Goal: Information Seeking & Learning: Learn about a topic

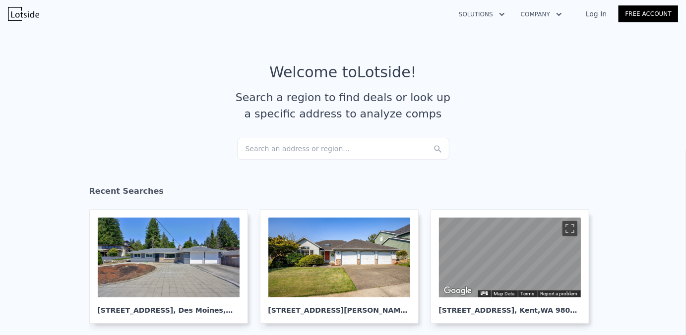
click at [300, 155] on div "Search an address or region..." at bounding box center [343, 149] width 212 height 22
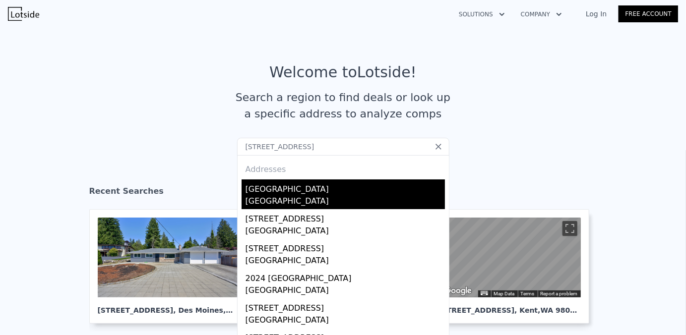
type input "1424 150th ave se bellevue wa 98007"
click at [375, 195] on div "Bellevue, WA 98007" at bounding box center [344, 202] width 199 height 14
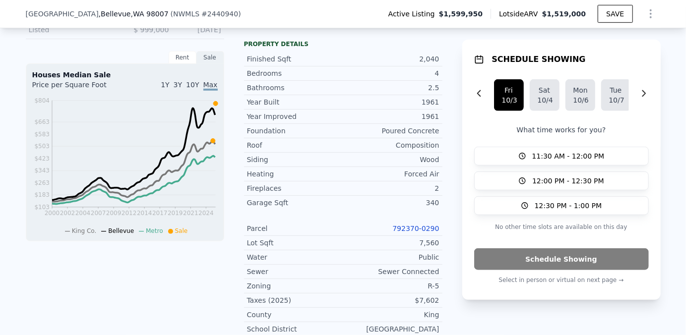
scroll to position [343, 0]
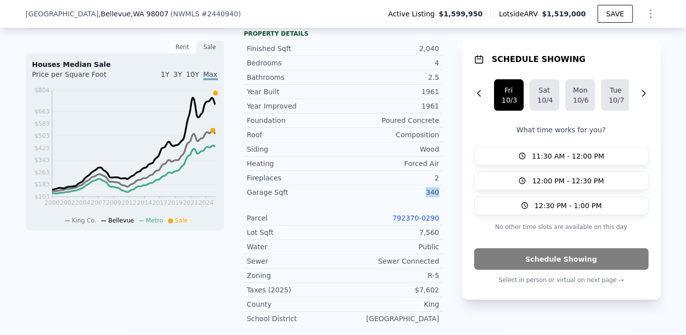
drag, startPoint x: 423, startPoint y: 198, endPoint x: 441, endPoint y: 199, distance: 17.4
click at [441, 199] on div "LISTING & SALE HISTORY Listed $ 1,599,950 Oct 2, 2025 Sold 1 $ 1,100,000 May 29…" at bounding box center [343, 201] width 635 height 525
drag, startPoint x: 441, startPoint y: 199, endPoint x: 422, endPoint y: 116, distance: 85.5
click at [422, 111] on div "1961" at bounding box center [391, 106] width 96 height 10
drag, startPoint x: 432, startPoint y: 68, endPoint x: 435, endPoint y: 75, distance: 7.6
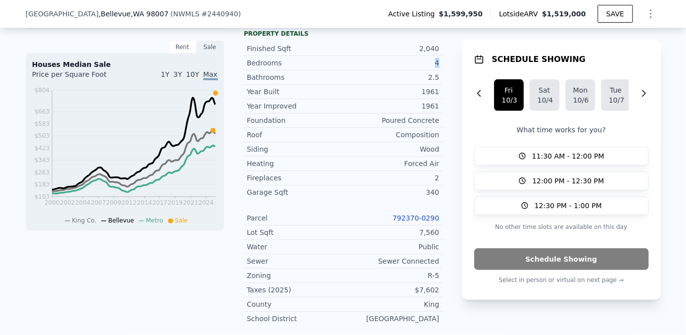
click at [435, 70] on div "Bedrooms 4" at bounding box center [343, 63] width 198 height 14
click at [431, 70] on div "Bedrooms 4" at bounding box center [343, 63] width 198 height 14
click at [411, 68] on div "4" at bounding box center [391, 63] width 96 height 10
drag, startPoint x: 421, startPoint y: 77, endPoint x: 435, endPoint y: 72, distance: 15.7
click at [435, 72] on div "Finished Sqft 2,040 Bedrooms 4 Bathrooms 2.5 Year Built 1961" at bounding box center [343, 70] width 198 height 57
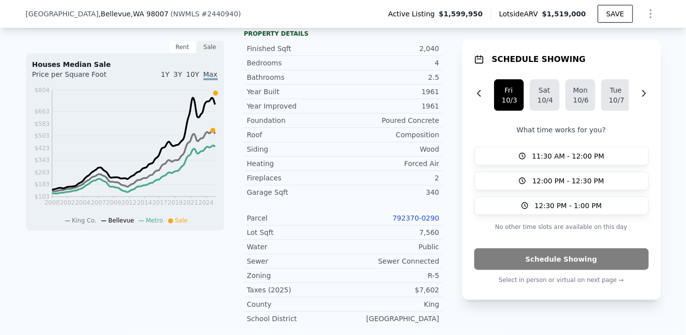
drag, startPoint x: 435, startPoint y: 72, endPoint x: 433, endPoint y: 81, distance: 9.3
click at [433, 81] on div "2.5" at bounding box center [391, 77] width 96 height 10
drag, startPoint x: 437, startPoint y: 86, endPoint x: 243, endPoint y: 55, distance: 196.4
click at [244, 55] on div "Finished Sqft 2,040 Bedrooms 4 Bathrooms 2.5 Year Built 1961" at bounding box center [343, 70] width 198 height 57
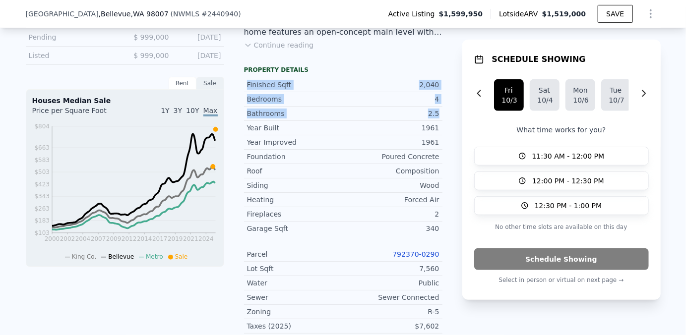
scroll to position [244, 0]
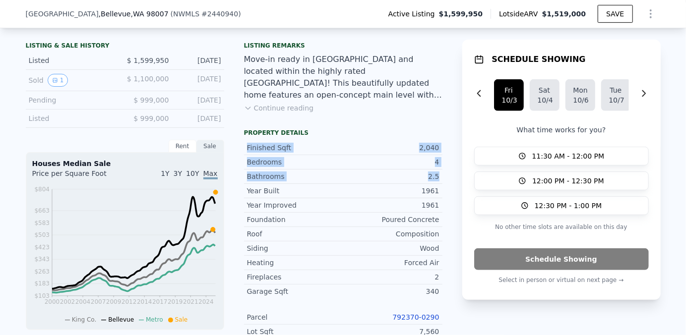
click at [336, 170] on div "Bedrooms 4" at bounding box center [343, 162] width 198 height 14
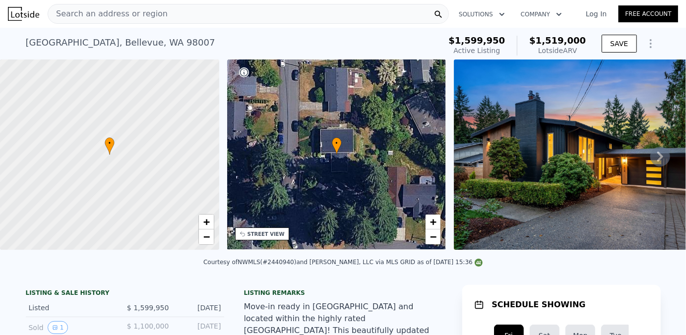
scroll to position [0, 0]
click at [317, 12] on div "Search an address or region" at bounding box center [248, 14] width 401 height 20
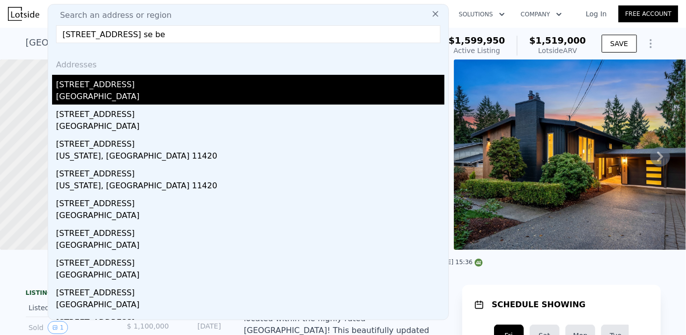
type input "1261 150th ave se be"
click at [310, 91] on div "Bellevue, WA 98007" at bounding box center [250, 98] width 388 height 14
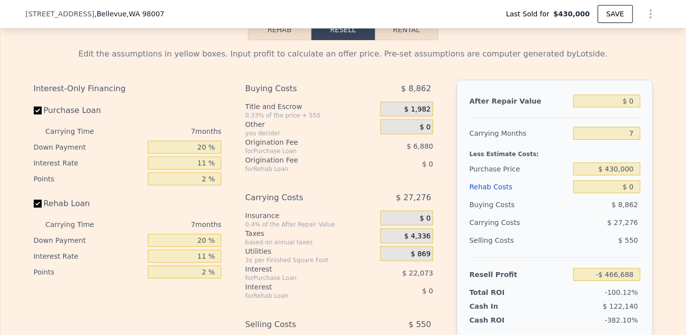
scroll to position [1484, 0]
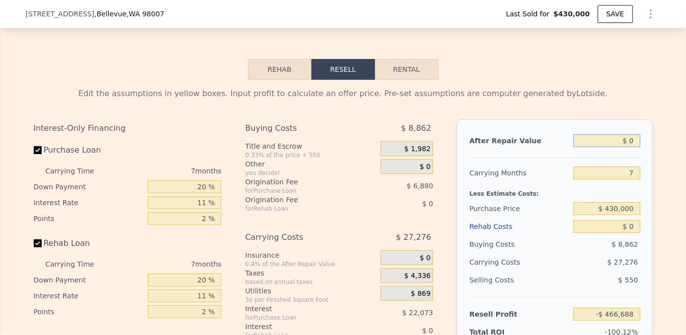
drag, startPoint x: 633, startPoint y: 149, endPoint x: 624, endPoint y: 147, distance: 9.3
click at [624, 147] on input "$ 0" at bounding box center [606, 140] width 66 height 13
type input "$ 50"
type input "-$ 466,641"
type input "$ 0"
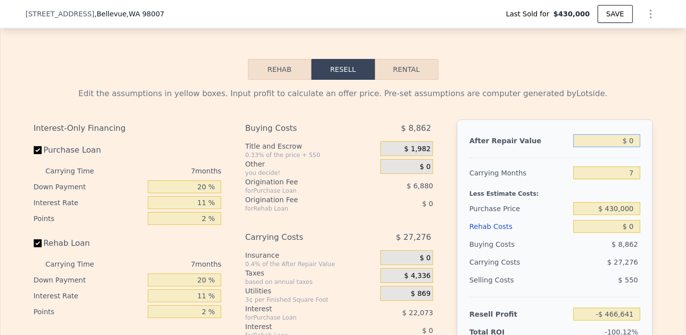
type input "-$ 466,688"
type input "$ 10"
type input "-$ 466,678"
type input "$ 140"
type input "-$ 466,558"
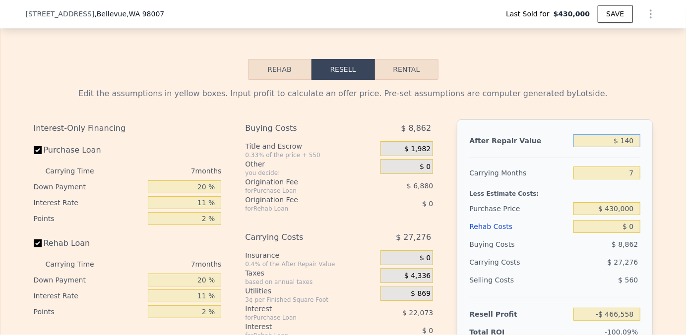
type input "$ 1,400"
type input "-$ 465,391"
type input "$ 14,000"
type input "-$ 453,717"
type input "$ 140,000"
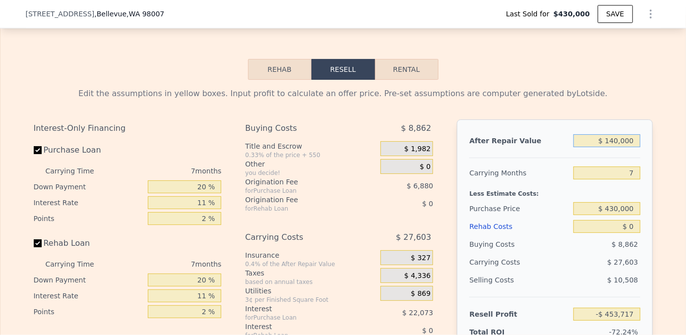
type input "-$ 336,973"
type input "$ 1,400,000"
type input "$ 830,463"
type input "$ 1,400,000"
drag, startPoint x: 626, startPoint y: 179, endPoint x: 632, endPoint y: 181, distance: 5.8
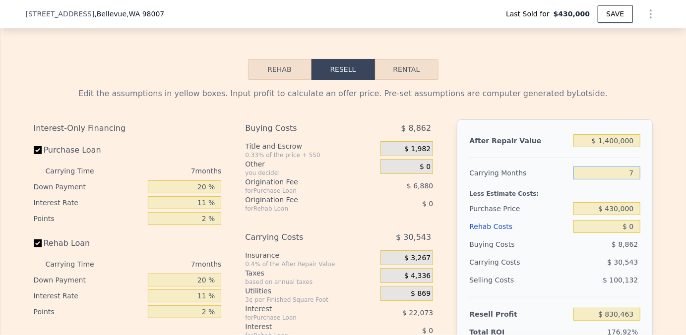
click at [632, 180] on input "7" at bounding box center [606, 173] width 66 height 13
type input "4"
type input "$ 843,553"
type input "4"
drag, startPoint x: 616, startPoint y: 217, endPoint x: 606, endPoint y: 215, distance: 10.5
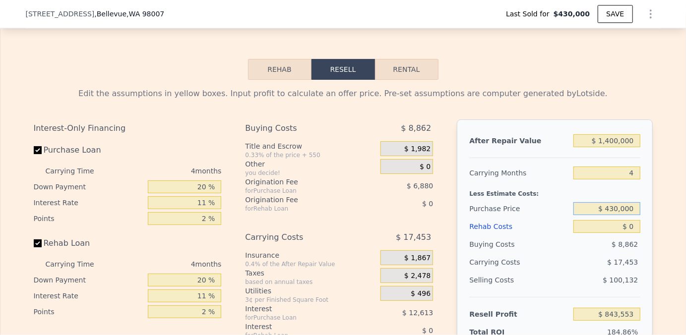
click at [606, 215] on input "$ 430,000" at bounding box center [606, 208] width 66 height 13
type input "$ 1,000,000"
type input "$ 245,815"
click at [632, 233] on input "$ 0" at bounding box center [606, 226] width 66 height 13
type input "$ 1"
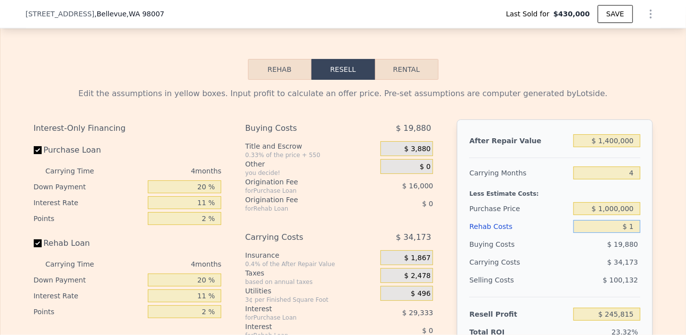
type input "$ 245,814"
type input "$ 14"
type input "$ 245,801"
type input "$ 140"
type input "$ 245,669"
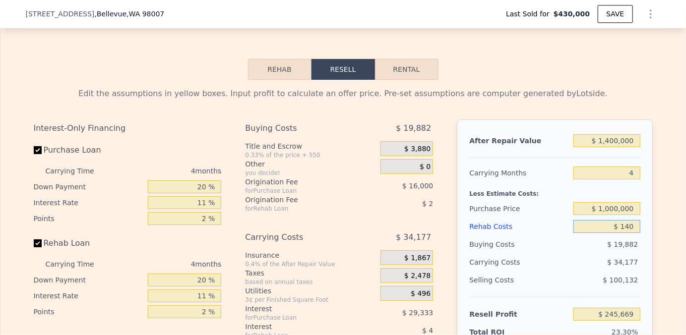
type input "$ 1,400"
type input "$ 244,353"
type input "$ 14,000"
type input "$ 231,179"
type input "$ 140,000"
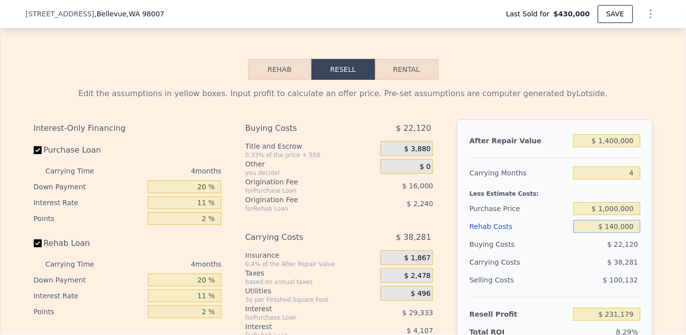
type input "$ 99,467"
type input "$ 140,000"
click at [655, 264] on div "Edit the assumptions in yellow boxes. Input profit to calculate an offer price.…" at bounding box center [343, 264] width 635 height 369
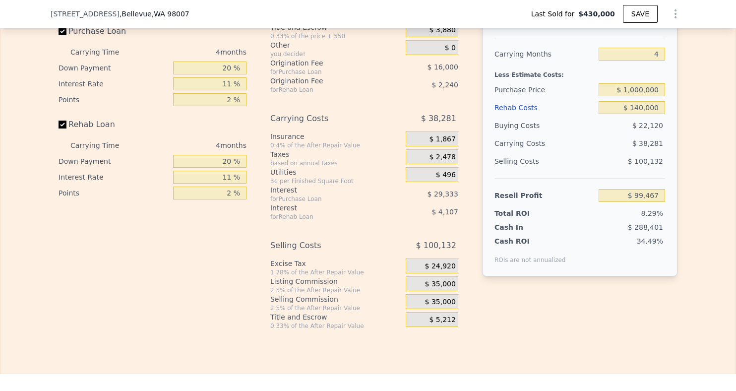
scroll to position [1553, 0]
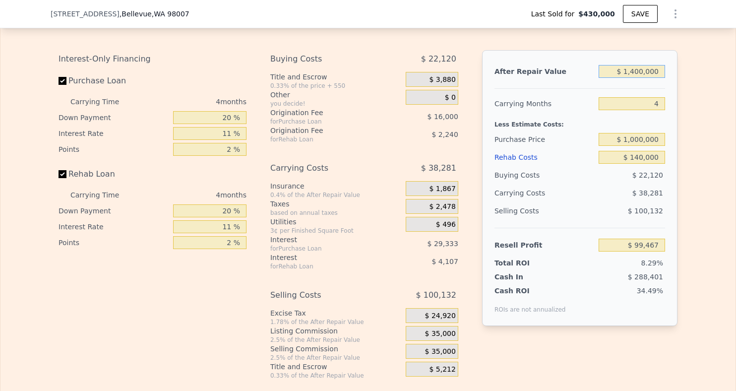
drag, startPoint x: 638, startPoint y: 81, endPoint x: 631, endPoint y: 77, distance: 7.8
click at [631, 77] on input "$ 1,400,000" at bounding box center [632, 71] width 66 height 13
type input "$ 1,250,000"
type input "-$ 39,664"
click at [666, 141] on div "After Repair Value $ 1,250,000 Carrying Months 4 Less Estimate Costs: Purchase …" at bounding box center [579, 188] width 195 height 276
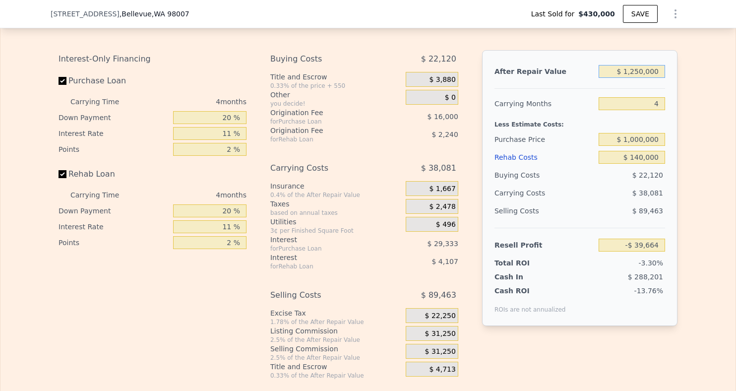
drag, startPoint x: 632, startPoint y: 80, endPoint x: 639, endPoint y: 82, distance: 7.1
click at [639, 78] on input "$ 1,250,000" at bounding box center [632, 71] width 66 height 13
type input "$ 130,000"
type input "-$ 1,078,504"
type input "$ 1,350,000"
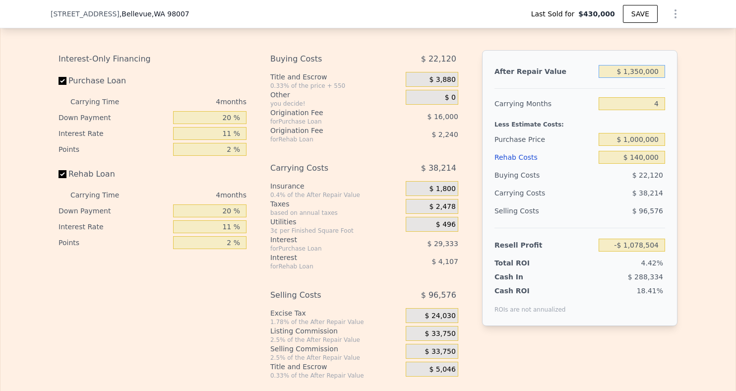
type input "$ 53,090"
type input "$ 1,350,000"
click at [645, 146] on input "$ 1,000,000" at bounding box center [632, 139] width 66 height 13
click at [59, 178] on input "Rehab Loan" at bounding box center [63, 174] width 8 height 8
checkbox input "false"
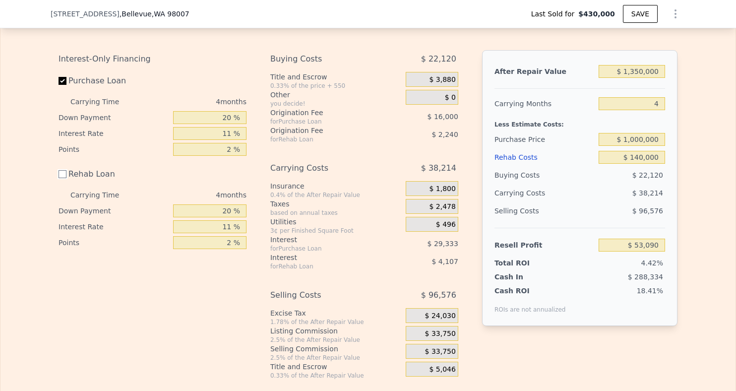
type input "$ 59,438"
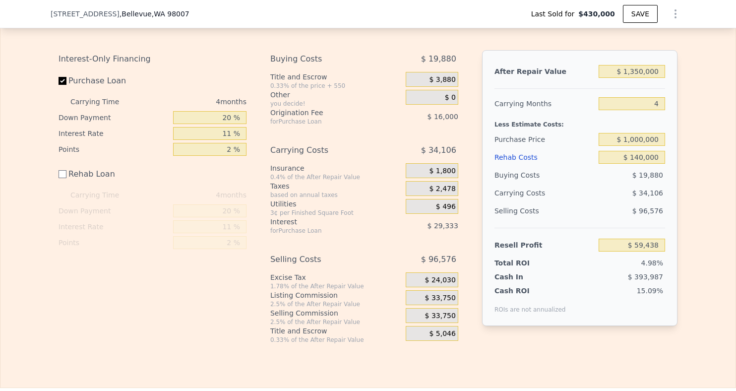
click at [455, 160] on div "Buying Costs $ 19,880 Title and Escrow 0.33% of the price + 550 $ 3,880 Other y…" at bounding box center [368, 197] width 196 height 294
click at [452, 158] on div "$ 34,106" at bounding box center [420, 150] width 73 height 18
drag, startPoint x: 452, startPoint y: 158, endPoint x: 433, endPoint y: 157, distance: 19.4
click at [433, 157] on span "$ 34,106" at bounding box center [438, 150] width 35 height 18
click at [225, 124] on input "20 %" at bounding box center [209, 117] width 73 height 13
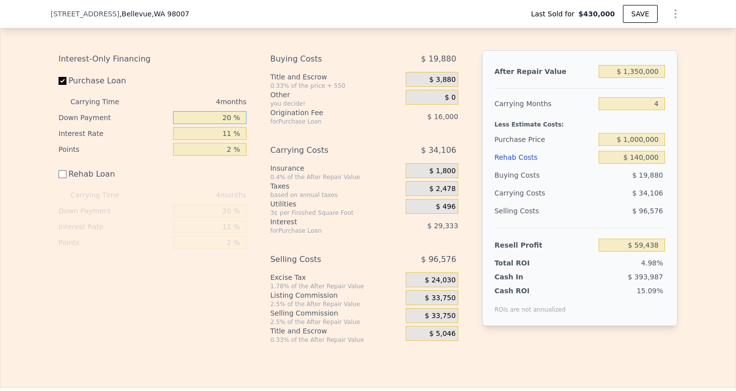
type input "80 %"
type input "$ 93,438"
click at [236, 203] on div "4 months" at bounding box center [193, 195] width 108 height 16
click at [222, 124] on input "80 %" at bounding box center [209, 117] width 73 height 13
type input "50 %"
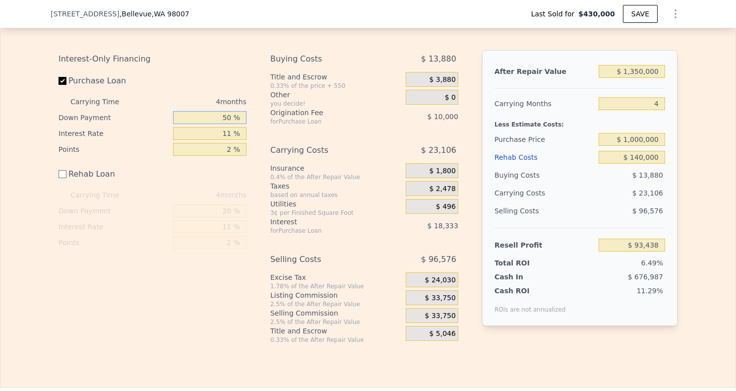
type input "$ 76,438"
type input "50 %"
drag, startPoint x: 230, startPoint y: 143, endPoint x: 219, endPoint y: 141, distance: 11.6
click at [219, 140] on input "11 %" at bounding box center [209, 133] width 73 height 13
type input "9 %"
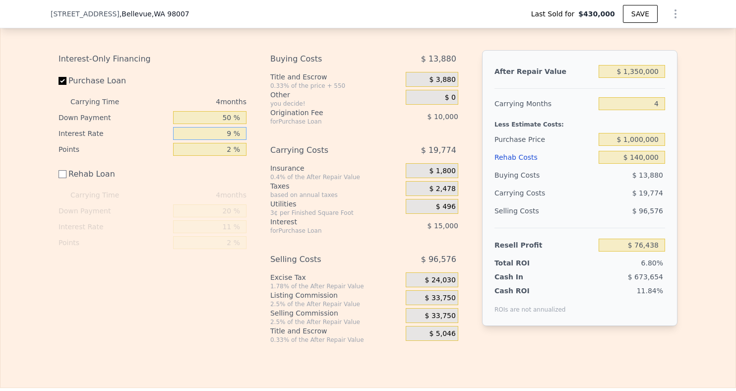
type input "$ 79,770"
type input "9.5 %"
type input "$ 78,938"
type input "9.5 %"
click at [247, 186] on div "Interest-Only Financing Purchase Loan Carrying Time 4 months Down Payment 50 % …" at bounding box center [157, 197] width 196 height 294
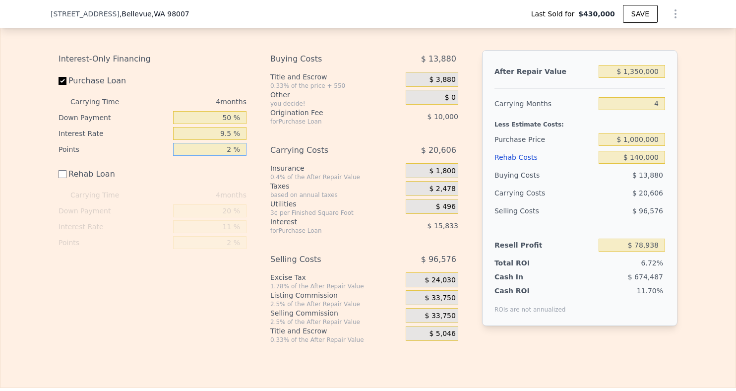
drag, startPoint x: 228, startPoint y: 161, endPoint x: 222, endPoint y: 157, distance: 7.8
click at [222, 156] on input "2 %" at bounding box center [209, 149] width 73 height 13
type input "1 %"
type input "$ 83,938"
type input "1.5 %"
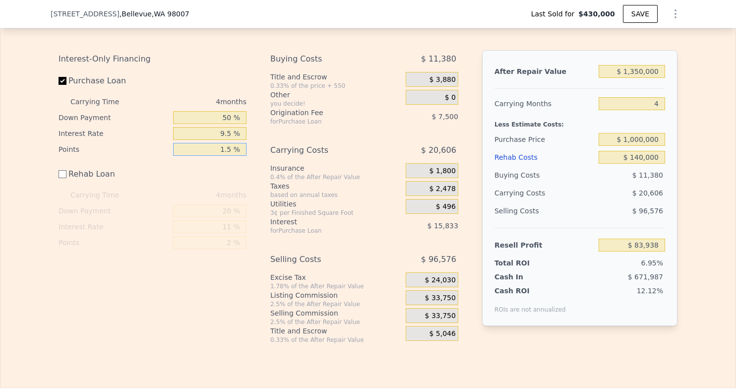
type input "$ 81,438"
type input "1.5 %"
click at [248, 194] on div "Interest-Only Financing Purchase Loan Carrying Time 4 months Down Payment 50 % …" at bounding box center [157, 197] width 196 height 294
click at [638, 78] on input "$ 1,350,000" at bounding box center [632, 71] width 66 height 13
type input "$ 130,000"
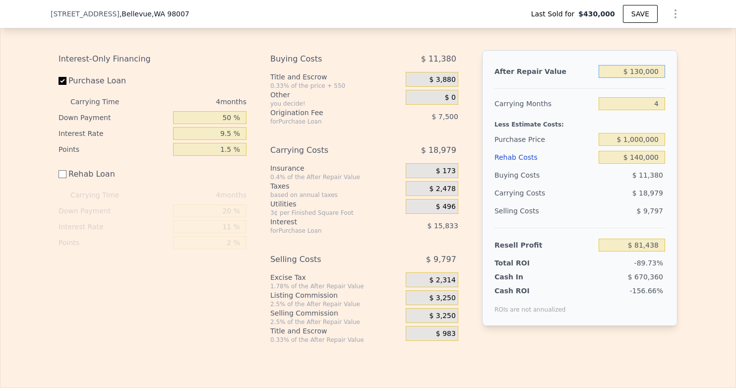
type input "-$ 1,050,156"
type input "$ 1,300,000"
type input "$ 35,062"
drag, startPoint x: 637, startPoint y: 79, endPoint x: 632, endPoint y: 77, distance: 5.3
click at [632, 77] on input "$ 1,300,000" at bounding box center [632, 71] width 66 height 13
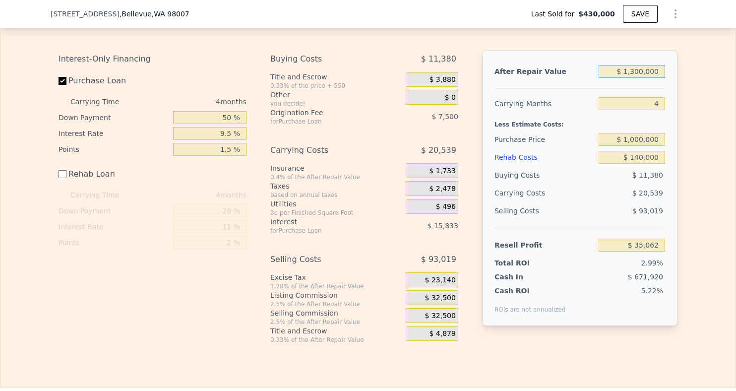
type input "$ 120,000"
type input "-$ 1,059,432"
type input "$ 1,250,000"
type input "-$ 11,316"
type input "$ 1,250,000"
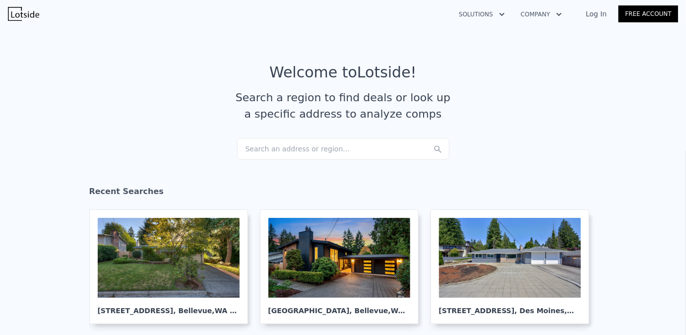
click at [276, 148] on div "Search an address or region..." at bounding box center [343, 149] width 212 height 22
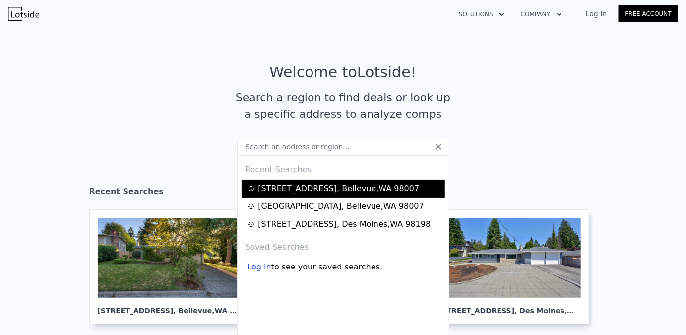
click at [298, 185] on div "1261 150th Ave SE , Bellevue , WA 98007" at bounding box center [338, 188] width 161 height 12
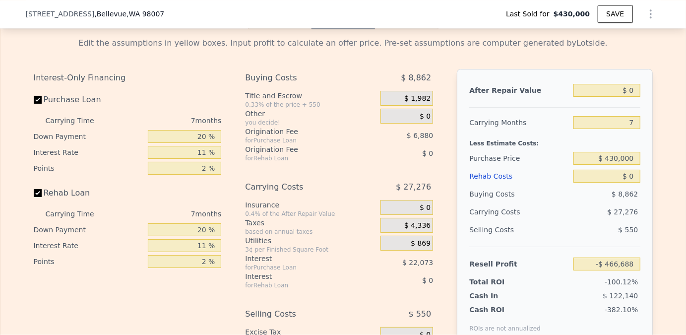
scroll to position [1533, 0]
drag, startPoint x: 632, startPoint y: 97, endPoint x: 625, endPoint y: 97, distance: 6.9
click at [625, 97] on input "$ 0" at bounding box center [606, 91] width 66 height 13
type input "$ 30"
type input "-$ 466,661"
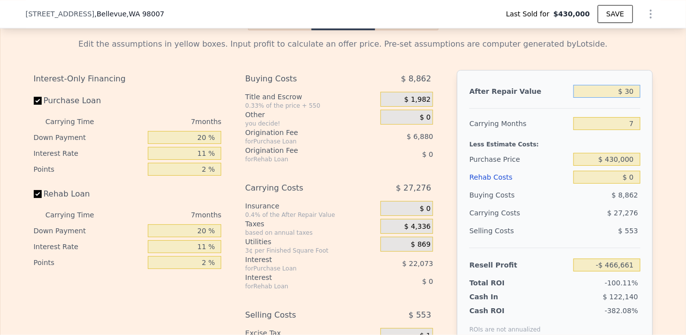
type input "$ 300"
type input "-$ 466,411"
type input "$ 3,000"
type input "-$ 463,908"
type input "$ 30,000"
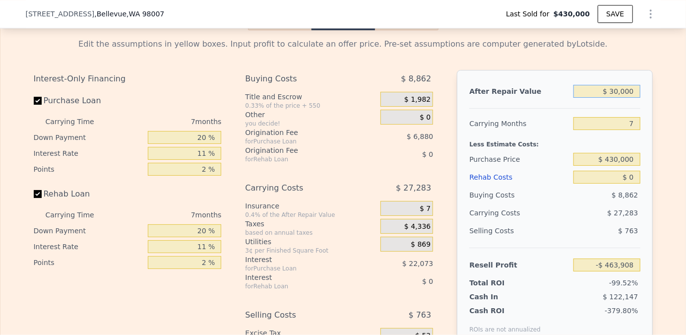
type input "-$ 438,892"
type input "$ 3,000"
type input "-$ 463,908"
type input "$ 30"
type input "-$ 466,661"
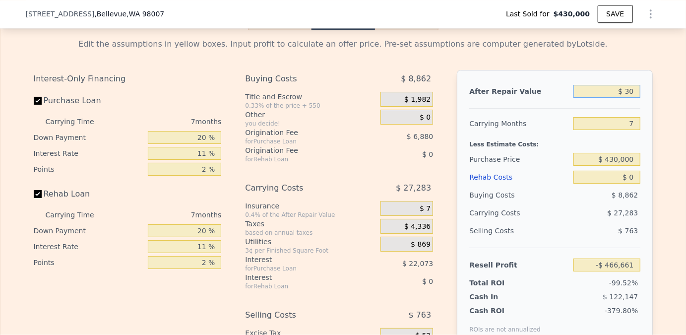
type input "$ 0"
type input "-$ 466,688"
type input "$ 10"
type input "-$ 466,678"
type input "$ 130"
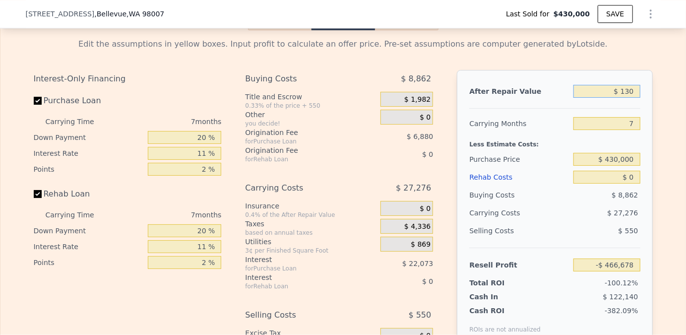
type input "-$ 466,566"
type input "$ 1,300"
type input "-$ 465,484"
type input "$ 13,000"
type input "-$ 454,642"
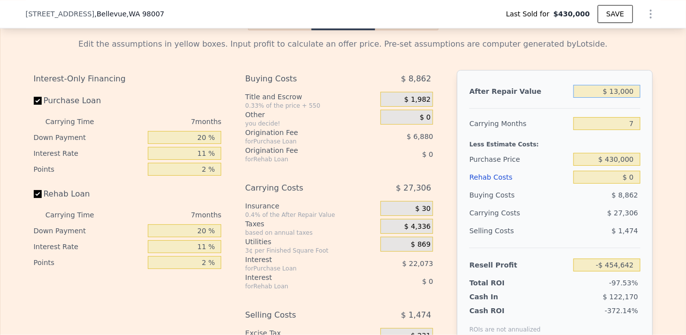
type input "$ 130,000"
type input "-$ 346,238"
type input "$ 1,300,000"
type input "$ 737,810"
type input "$ 1,300,000"
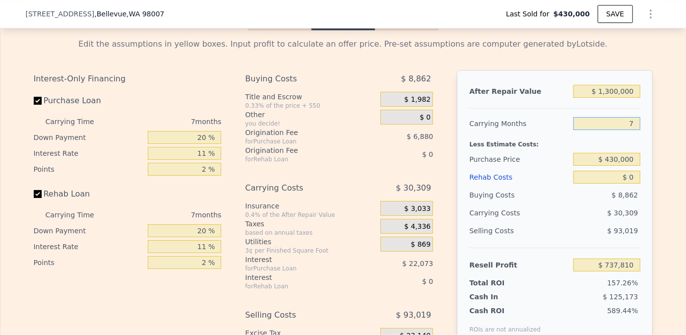
click at [631, 130] on input "7" at bounding box center [606, 123] width 66 height 13
type input "5"
type input "$ 746,469"
type input "5"
drag, startPoint x: 605, startPoint y: 168, endPoint x: 641, endPoint y: 169, distance: 35.2
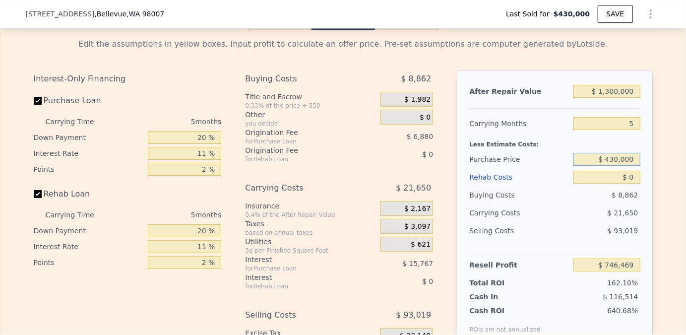
click at [641, 169] on div "After Repair Value $ 1,300,000 Carrying Months 5 Less Estimate Costs: Purchase …" at bounding box center [554, 208] width 195 height 276
type input "$ 980,000"
type input "$ 165,668"
drag, startPoint x: 627, startPoint y: 188, endPoint x: 636, endPoint y: 188, distance: 8.9
click at [636, 183] on input "$ 0" at bounding box center [606, 177] width 66 height 13
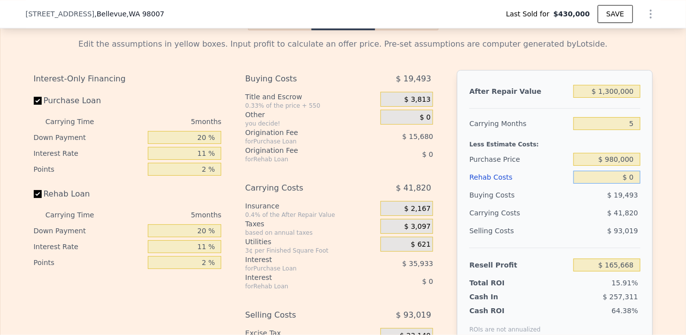
type input "$ 1"
type input "$ 165,667"
type input "$ 14"
type input "$ 165,654"
type input "$ 140"
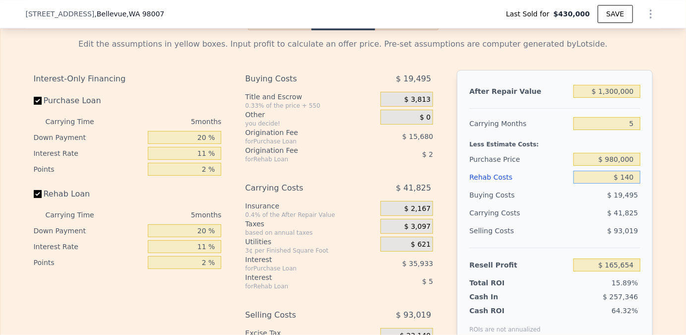
type input "$ 165,521"
type input "$ 14,000"
type input "$ 150,929"
type input "$ 140,000"
type input "$ 18,293"
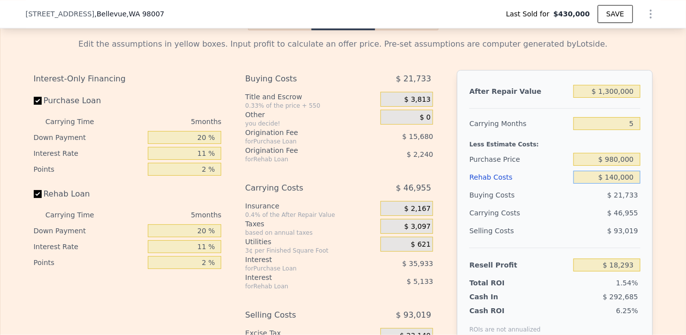
type input "$ 140,000"
click at [667, 215] on div "Edit the assumptions in yellow boxes. Input profit to calculate an offer price.…" at bounding box center [342, 214] width 685 height 369
click at [34, 198] on input "Rehab Loan" at bounding box center [38, 194] width 8 height 8
checkbox input "false"
type input "$ 25,668"
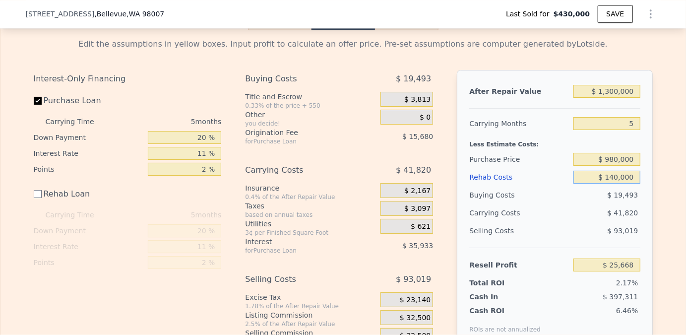
click at [610, 183] on input "$ 140,000" at bounding box center [606, 177] width 66 height 13
type input "$ 130,000"
type input "$ 35,668"
type input "$ 130,000"
click at [574, 222] on div "$ 41,820" at bounding box center [588, 213] width 105 height 18
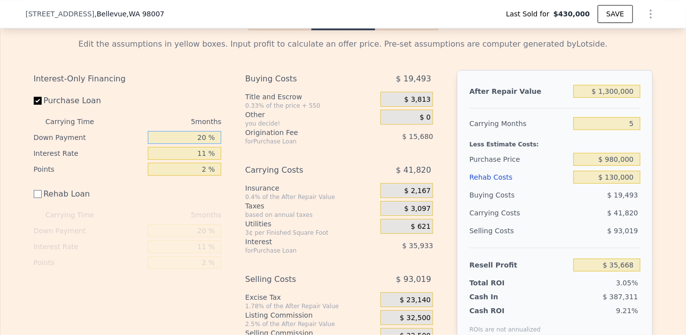
click at [198, 144] on input "20 %" at bounding box center [184, 137] width 73 height 13
click at [196, 144] on input "20 %" at bounding box center [184, 137] width 73 height 13
click at [195, 144] on input "20 %" at bounding box center [184, 137] width 73 height 13
type input "50 %"
type input "$ 55,023"
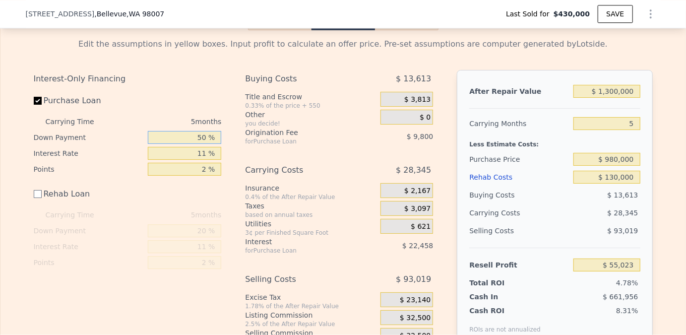
type input "50 %"
click at [245, 157] on div "Buying Costs $ 13,613 Title and Escrow 0.33% of the price + 550 $ 3,813 Other y…" at bounding box center [339, 217] width 188 height 294
drag, startPoint x: 204, startPoint y: 162, endPoint x: 195, endPoint y: 160, distance: 8.7
click at [195, 160] on input "11 %" at bounding box center [184, 153] width 73 height 13
type input "9 %"
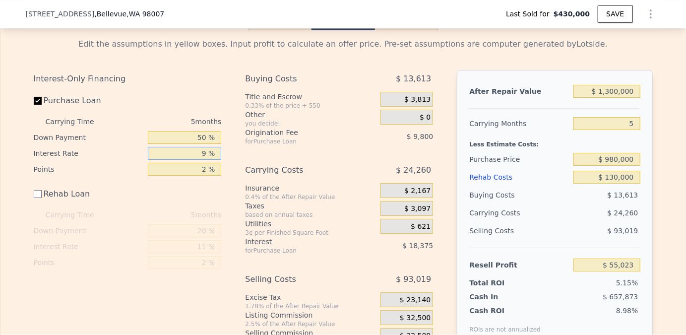
type input "$ 59,108"
type input "9.5 %"
type input "$ 58,088"
type input "9.5 %"
click at [274, 166] on div "Buying Costs $ 13,613 Title and Escrow 0.33% of the price + 550 $ 3,813 Other y…" at bounding box center [339, 217] width 188 height 294
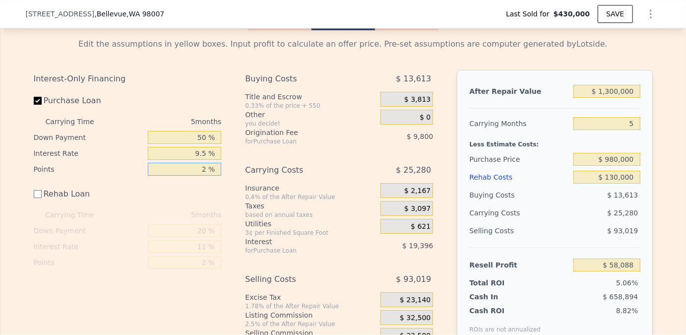
drag, startPoint x: 204, startPoint y: 177, endPoint x: 198, endPoint y: 176, distance: 5.7
click at [198, 176] on input "2 %" at bounding box center [184, 169] width 73 height 13
type input "1 %"
type input "$ 62,988"
type input "1.5 %"
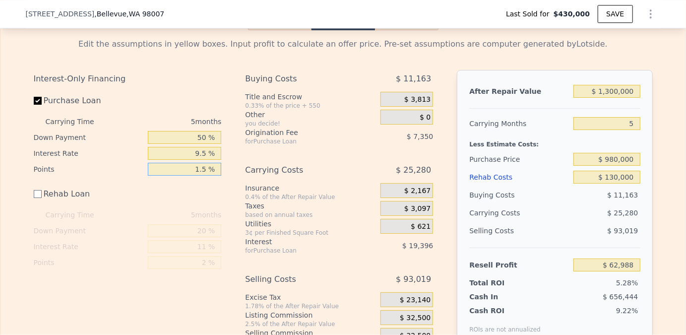
type input "$ 60,538"
type input "1.5 %"
click at [306, 165] on div "Buying Costs $ 11,163 Title and Escrow 0.33% of the price + 550 $ 3,813 Other y…" at bounding box center [339, 217] width 188 height 294
click at [610, 97] on input "$ 1,300,000" at bounding box center [606, 91] width 66 height 13
click at [620, 98] on input "$ 1,300,000" at bounding box center [606, 91] width 66 height 13
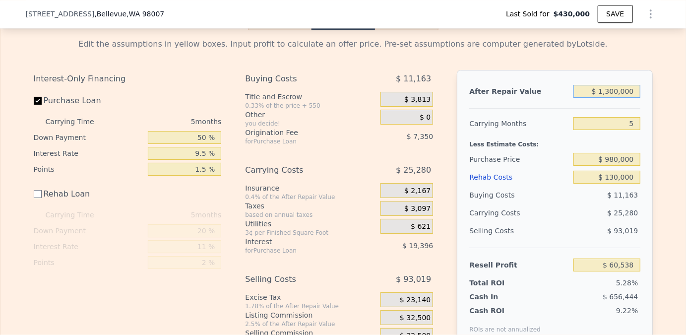
drag, startPoint x: 616, startPoint y: 99, endPoint x: 610, endPoint y: 98, distance: 6.0
click at [610, 98] on input "$ 1,300,000" at bounding box center [606, 91] width 66 height 13
type input "$ 135,000"
type input "-$ 1,019,654"
type input "$ 1,359,000"
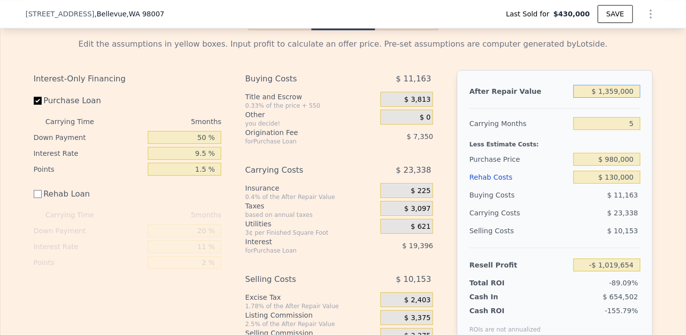
type input "$ 115,244"
type input "$ 135,000"
type input "-$ 1,019,654"
type input "$ 1,350,000"
type input "$ 106,898"
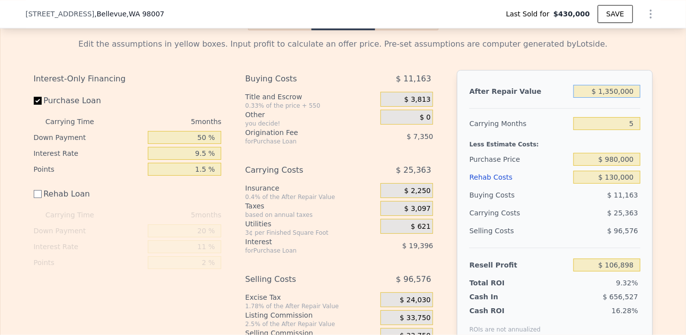
type input "$ 1,350,000"
click at [658, 127] on div "Edit the assumptions in yellow boxes. Input profit to calculate an offer price.…" at bounding box center [342, 196] width 685 height 333
click at [197, 144] on input "50 %" at bounding box center [184, 137] width 73 height 13
click at [195, 144] on input "50 %" at bounding box center [184, 137] width 73 height 13
type input "20 %"
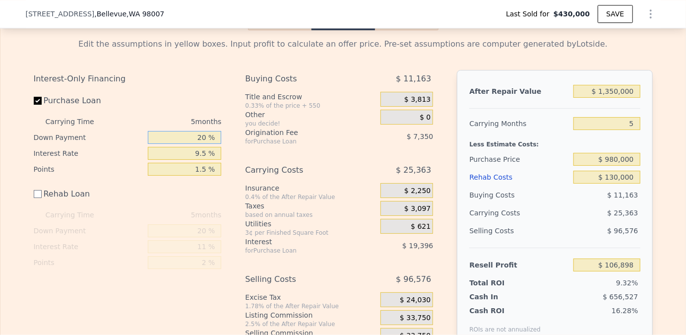
type input "$ 90,848"
type input "50 %"
type input "$ 106,898"
type input "20 %"
type input "$ 90,848"
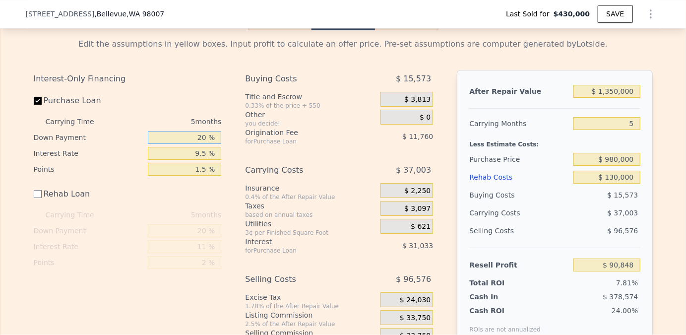
type input "20 %"
click at [151, 88] on div "Interest-Only Financing" at bounding box center [128, 79] width 188 height 18
checkbox input "true"
type input "$ 1,268,000"
type input "7"
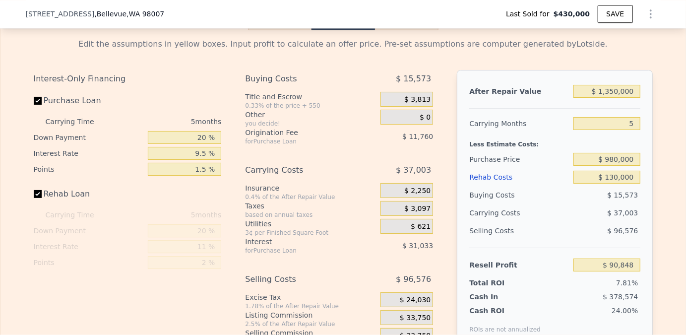
type input "$ 0"
type input "$ 708,161"
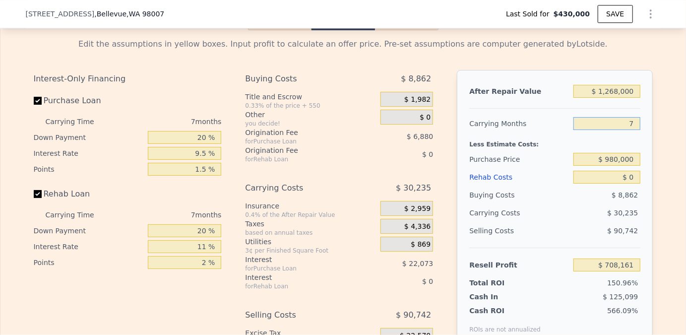
drag, startPoint x: 626, startPoint y: 132, endPoint x: 632, endPoint y: 132, distance: 6.0
click at [632, 130] on input "7" at bounding box center [606, 123] width 66 height 13
type input "5"
type input "$ 716,800"
type input "5"
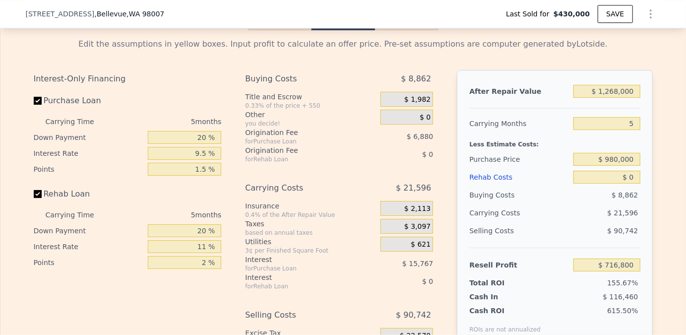
click at [648, 165] on div "After Repair Value $ 1,268,000 Carrying Months 5 Less Estimate Costs: Purchase …" at bounding box center [554, 208] width 195 height 276
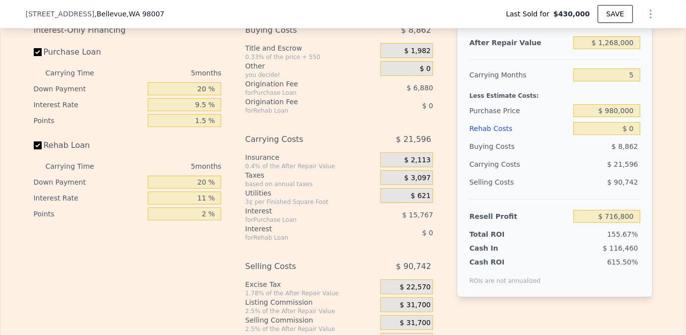
scroll to position [1583, 0]
drag, startPoint x: 625, startPoint y: 136, endPoint x: 634, endPoint y: 136, distance: 8.9
click at [634, 134] on input "$ 0" at bounding box center [606, 127] width 66 height 13
drag, startPoint x: 634, startPoint y: 136, endPoint x: 620, endPoint y: 134, distance: 13.6
click at [620, 134] on input "$ 0" at bounding box center [606, 127] width 66 height 13
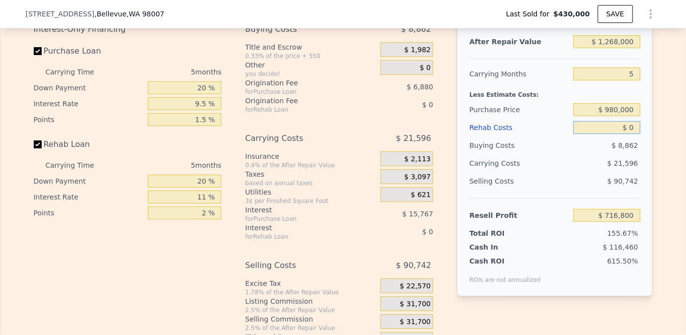
click at [632, 134] on input "$ 0" at bounding box center [606, 127] width 66 height 13
click at [627, 134] on input "$ 0" at bounding box center [606, 127] width 66 height 13
type input "$ 1"
type input "$ 716,799"
type input "$ 14"
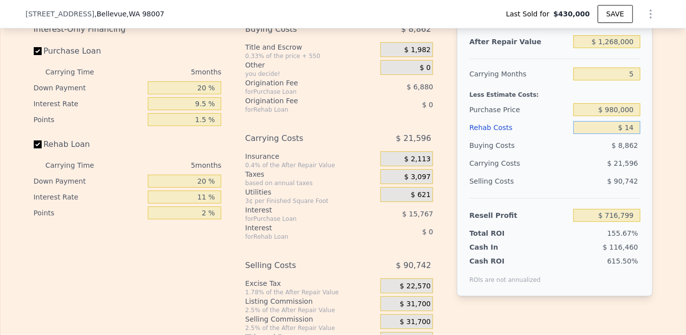
type input "$ 716,786"
type input "$ 140"
type input "$ 716,653"
type input "$ 1,400"
type input "$ 715,328"
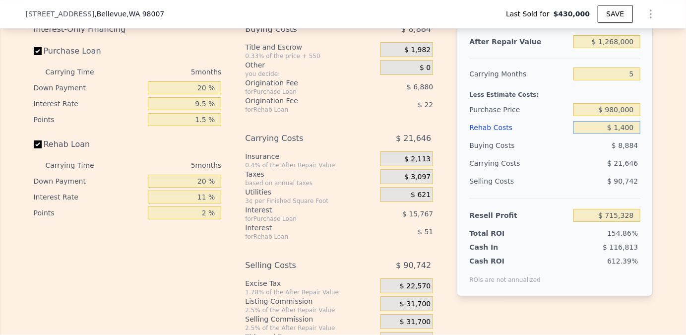
type input "$ 14,000"
type input "$ 702,061"
type input "$ 140,000"
type input "$ 569,425"
type input "$ 140,000"
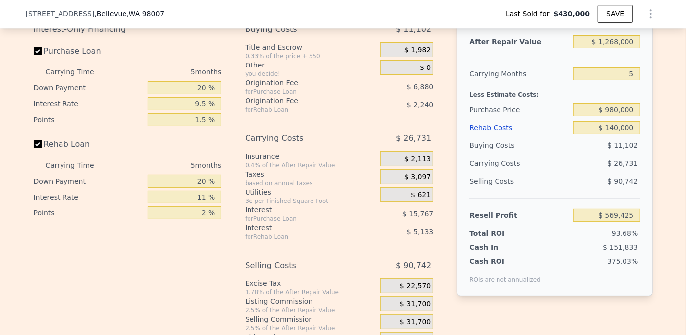
click at [587, 172] on div "$ 26,731" at bounding box center [588, 163] width 105 height 18
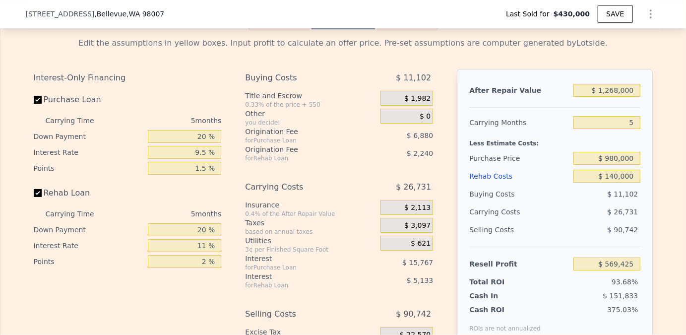
scroll to position [1533, 0]
drag, startPoint x: 603, startPoint y: 100, endPoint x: 613, endPoint y: 100, distance: 10.4
click at [613, 98] on input "$ 1,268,000" at bounding box center [606, 91] width 66 height 13
click at [620, 100] on div "$ 1,268,000" at bounding box center [606, 91] width 66 height 18
drag, startPoint x: 617, startPoint y: 100, endPoint x: 606, endPoint y: 97, distance: 11.0
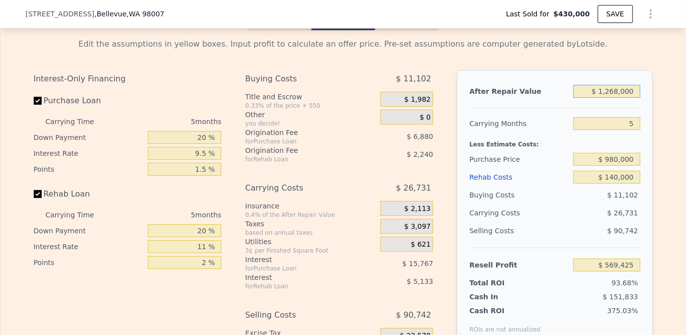
click at [606, 97] on input "$ 1,268,000" at bounding box center [606, 91] width 66 height 13
type input "$ 13,000"
type input "-$ 594,216"
type input "$ 130,000"
type input "-$ 485,734"
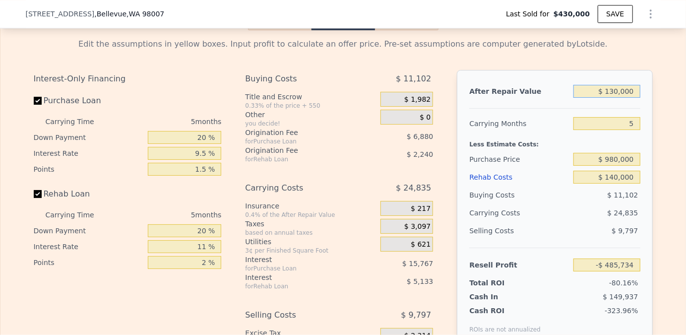
type input "$ 1,300,000"
type input "$ 599,094"
type input "$ 1,300,000"
click at [651, 149] on div "Edit the assumptions in yellow boxes. Input profit to calculate an offer price.…" at bounding box center [343, 214] width 635 height 369
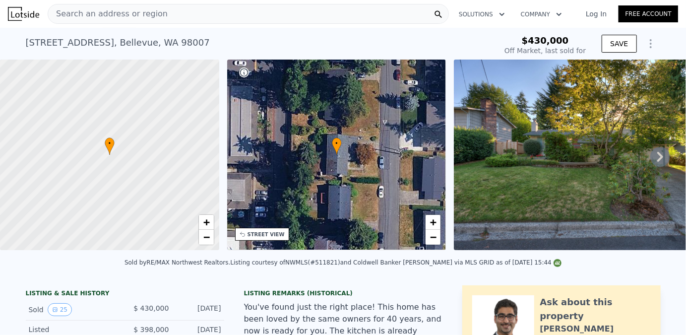
scroll to position [0, 0]
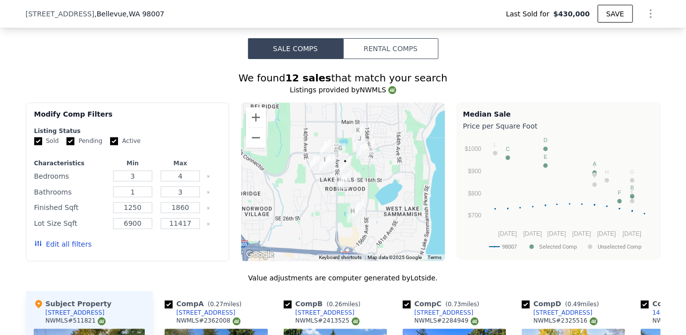
scroll to position [893, 0]
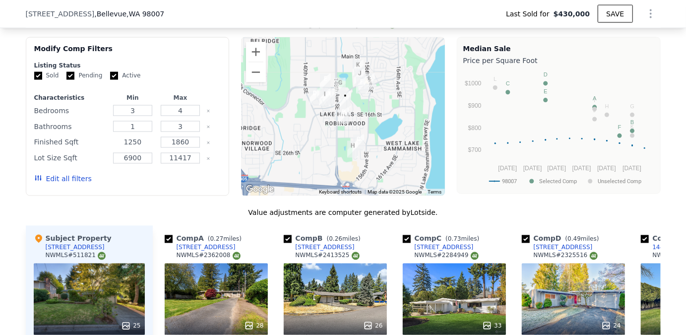
click at [136, 146] on input "1250" at bounding box center [132, 142] width 39 height 11
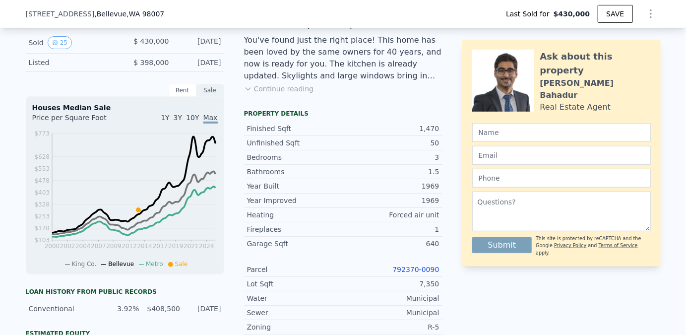
scroll to position [248, 0]
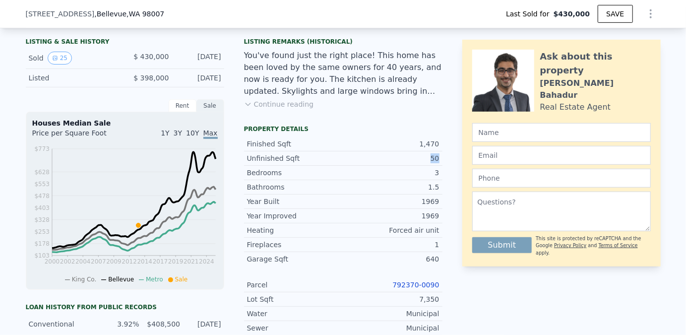
drag, startPoint x: 439, startPoint y: 165, endPoint x: 428, endPoint y: 162, distance: 11.3
click at [428, 162] on div "LISTING & SALE HISTORY Sold 25 $ 430,000 [DATE] Listed $ 398,000 [DATE] Rent Sa…" at bounding box center [343, 282] width 635 height 496
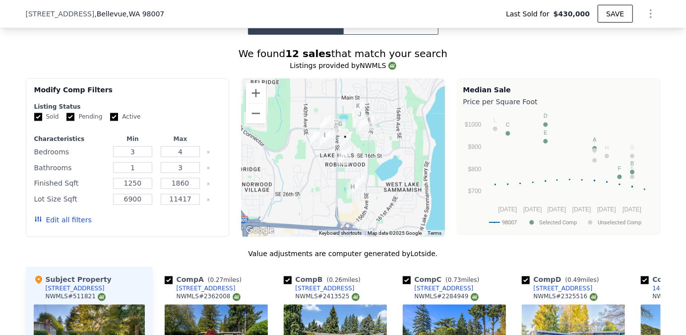
scroll to position [893, 0]
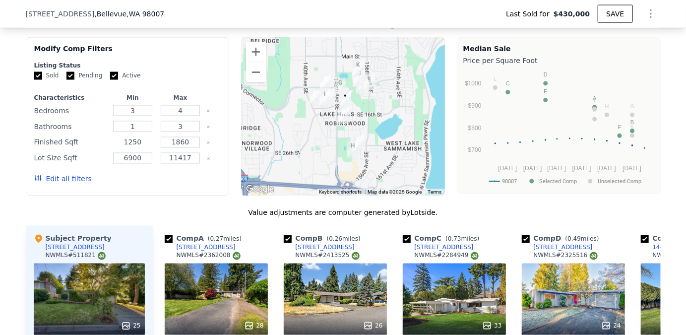
drag, startPoint x: 137, startPoint y: 145, endPoint x: 121, endPoint y: 144, distance: 15.9
click at [121, 144] on input "1250" at bounding box center [132, 142] width 39 height 11
type input "1500"
click at [125, 192] on div "Edit all filters Update Search" at bounding box center [127, 179] width 187 height 28
drag, startPoint x: 135, startPoint y: 130, endPoint x: 126, endPoint y: 128, distance: 9.3
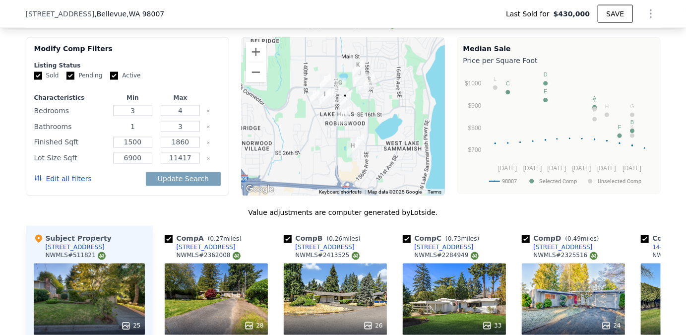
click at [126, 128] on input "1" at bounding box center [132, 126] width 39 height 11
type input "2"
click at [136, 115] on input "3" at bounding box center [132, 110] width 39 height 11
click at [179, 183] on button "Update Search" at bounding box center [183, 179] width 75 height 14
checkbox input "false"
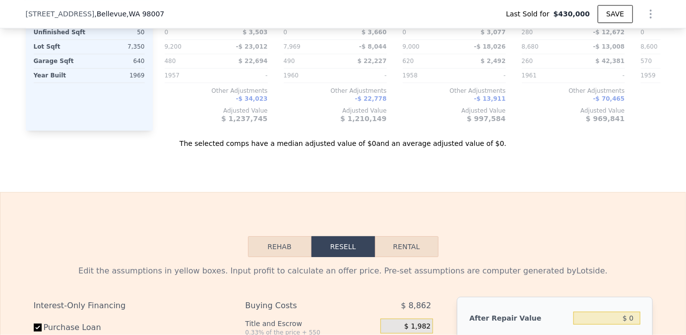
scroll to position [1388, 0]
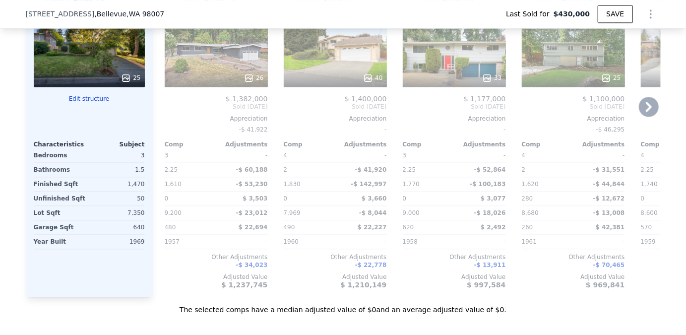
scroll to position [1091, 0]
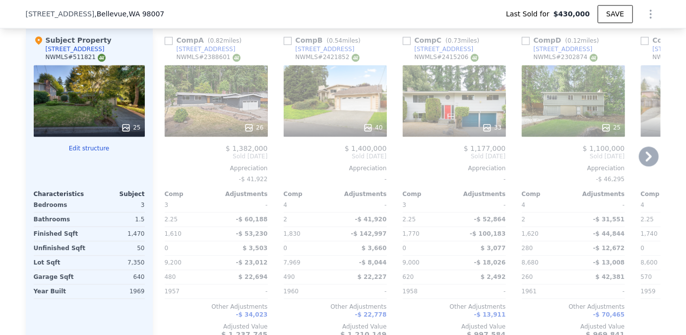
click at [646, 155] on icon at bounding box center [649, 156] width 20 height 20
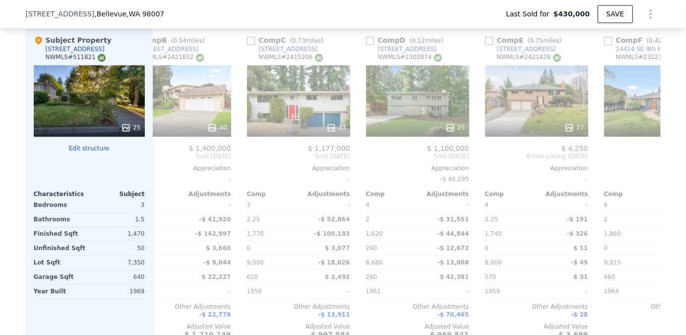
scroll to position [0, 230]
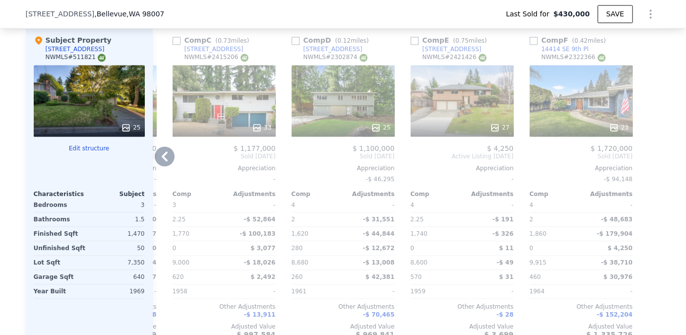
click at [164, 159] on icon at bounding box center [165, 156] width 20 height 20
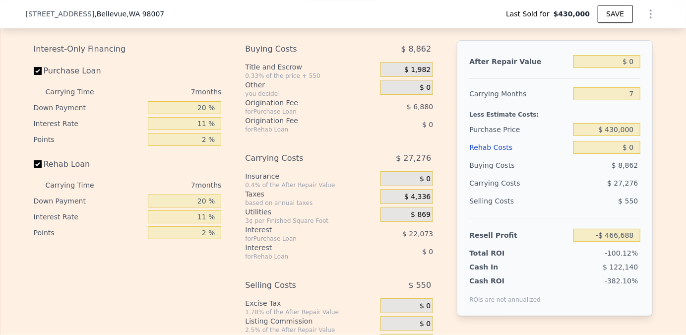
scroll to position [1537, 0]
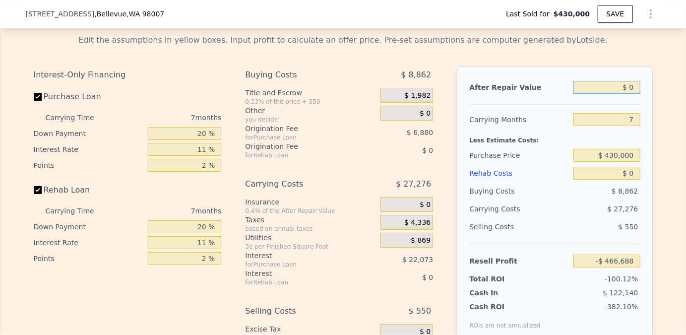
drag, startPoint x: 625, startPoint y: 99, endPoint x: 632, endPoint y: 99, distance: 7.4
click at [632, 94] on input "$ 0" at bounding box center [606, 87] width 66 height 13
type input "$ 10"
type input "-$ 466,678"
type input "$ 130"
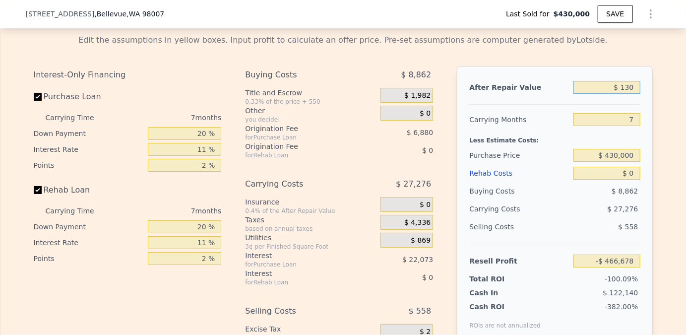
type input "-$ 466,566"
type input "$ 1,350"
type input "-$ 465,437"
type input "$ 13,500"
type input "-$ 454,181"
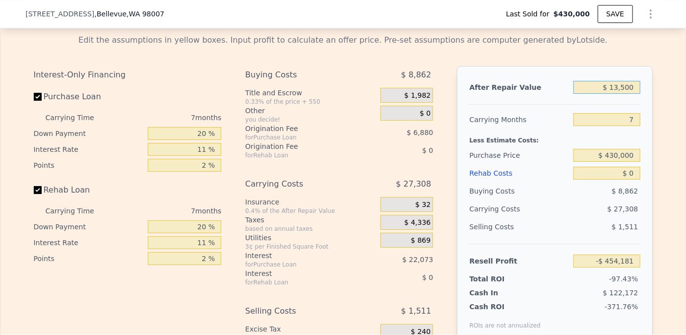
type input "$ 135,000"
type input "-$ 341,606"
type input "$ 1,350,000"
type input "$ 784,136"
type input "$ 1,350,000"
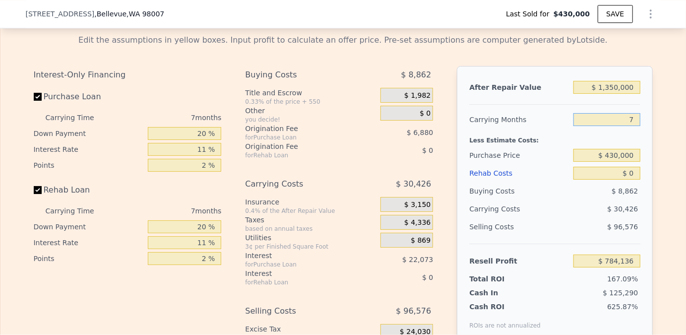
drag, startPoint x: 627, startPoint y: 126, endPoint x: 632, endPoint y: 128, distance: 5.3
click at [632, 126] on input "7" at bounding box center [606, 119] width 66 height 13
type input "5"
type input "$ 792,829"
type input "5"
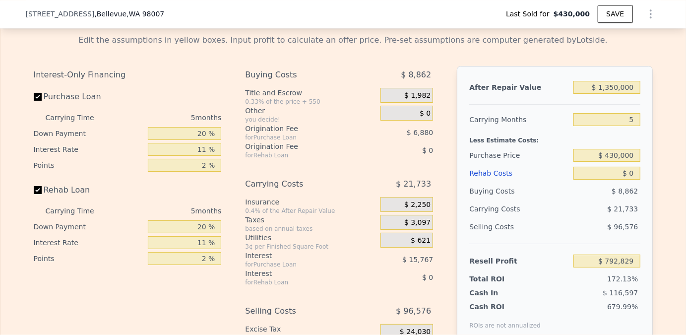
click at [642, 188] on div "After Repair Value $ 1,350,000 Carrying Months 5 Less Estimate Costs: Purchase …" at bounding box center [554, 204] width 195 height 276
drag, startPoint x: 605, startPoint y: 164, endPoint x: 644, endPoint y: 164, distance: 38.7
click at [644, 164] on div "After Repair Value $ 1,350,000 Carrying Months 5 Less Estimate Costs: Purchase …" at bounding box center [554, 204] width 195 height 276
type input "$ 980,000"
type input "$ 212,028"
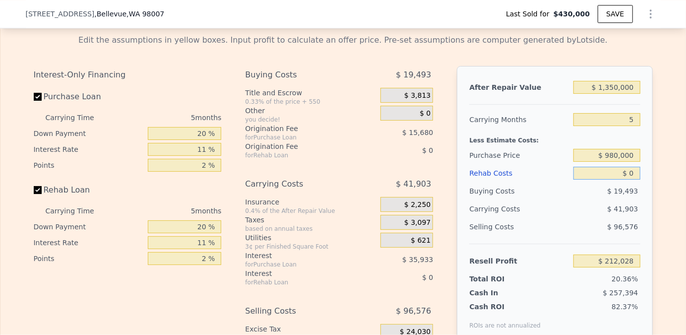
drag, startPoint x: 625, startPoint y: 183, endPoint x: 633, endPoint y: 183, distance: 7.9
click at [633, 180] on input "$ 0" at bounding box center [606, 173] width 66 height 13
drag, startPoint x: 634, startPoint y: 183, endPoint x: 627, endPoint y: 181, distance: 6.9
click at [627, 180] on input "$ 0" at bounding box center [606, 173] width 66 height 13
type input "$ 1"
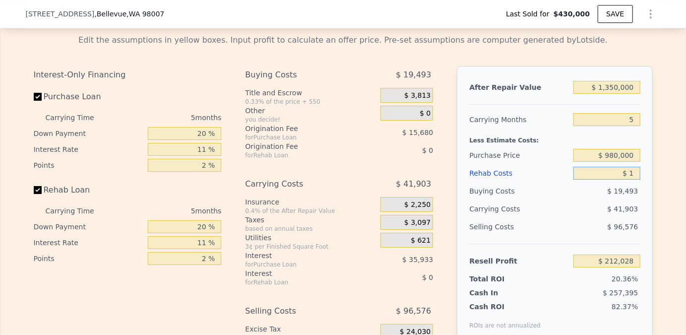
type input "$ 212,027"
type input "$ 14"
type input "$ 212,014"
type input "$ 140"
type input "$ 211,881"
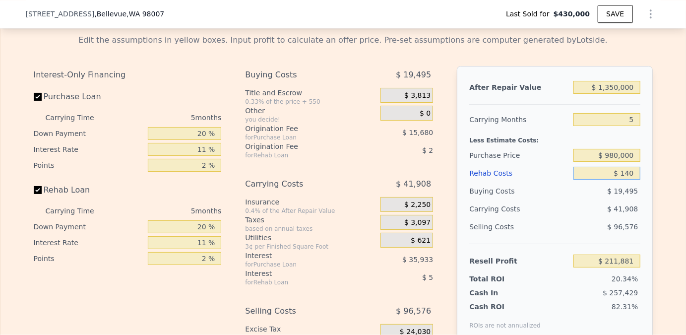
type input "$ 1,400"
type input "$ 210,556"
type input "$ 14,000"
type input "$ 197,289"
type input "$ 140,000"
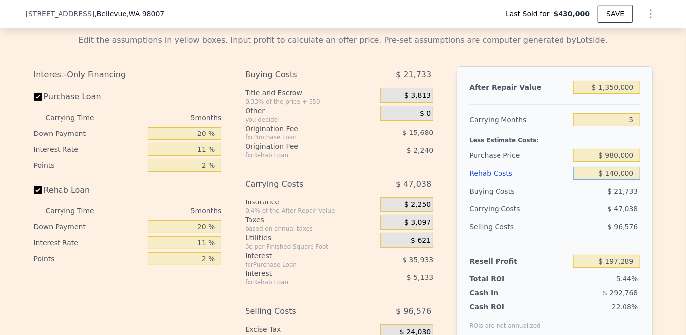
type input "$ 64,653"
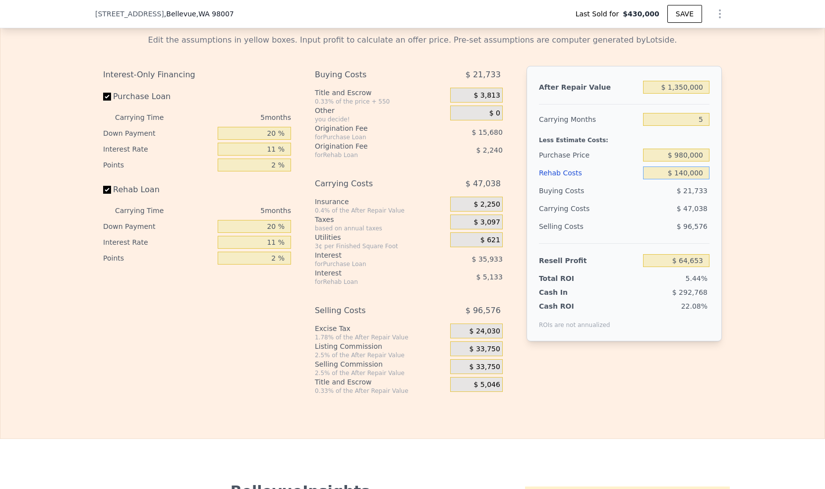
type input "$ 140,000"
click at [683, 94] on input "$ 1,350,000" at bounding box center [676, 87] width 66 height 13
type input "$ 1,300,000"
type input "$ 18,293"
click at [685, 190] on div "Edit the assumptions in yellow boxes. Input profit to calculate an offer price.…" at bounding box center [412, 210] width 824 height 369
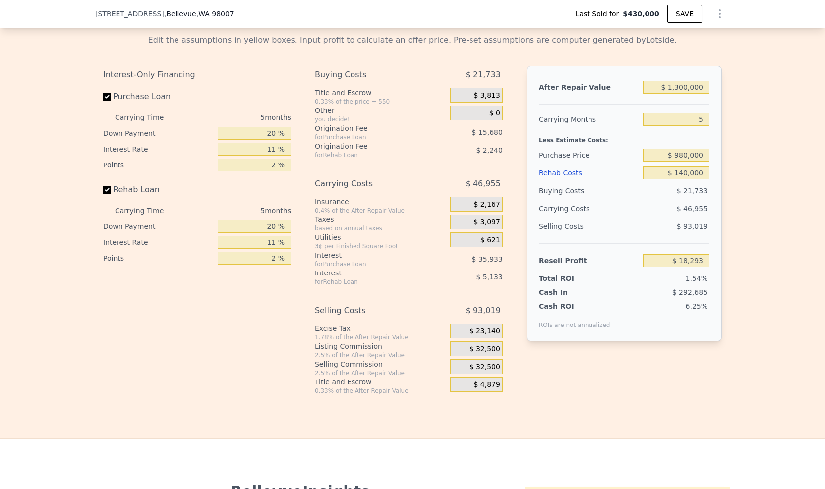
click at [612, 236] on div "Selling Costs" at bounding box center [589, 227] width 100 height 18
click at [679, 94] on input "$ 1,300,000" at bounding box center [676, 87] width 66 height 13
type input "$ 1,350,000"
type input "$ 64,653"
type input "$ 1,350,000"
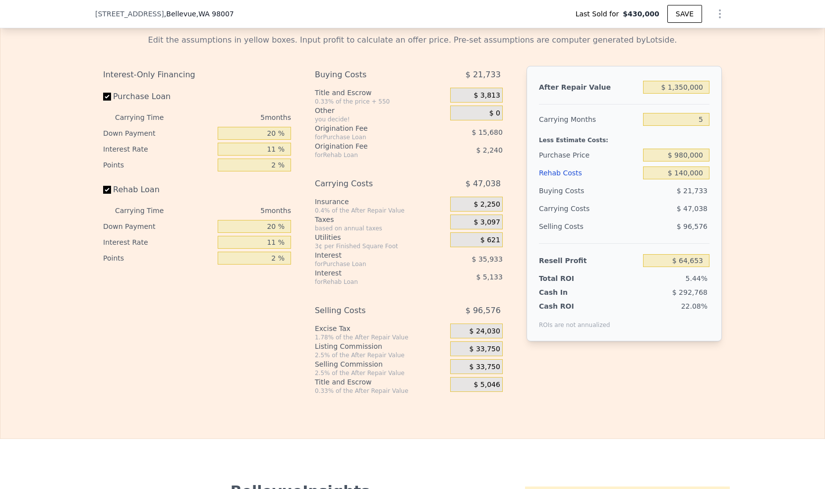
click at [685, 135] on div "Edit the assumptions in yellow boxes. Input profit to calculate an offer price.…" at bounding box center [412, 210] width 824 height 369
